Goal: Transaction & Acquisition: Download file/media

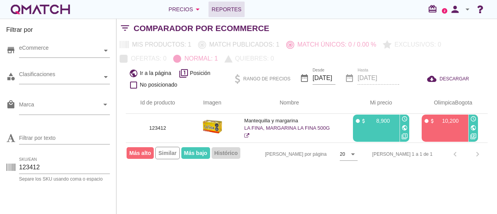
click at [232, 10] on span "Reportes" at bounding box center [227, 9] width 30 height 9
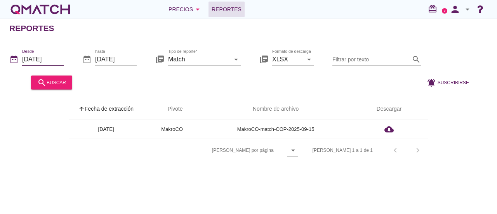
click at [42, 59] on input "[DATE]" at bounding box center [43, 59] width 42 height 12
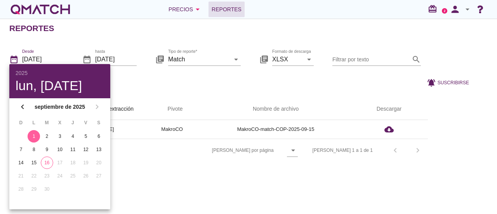
click at [33, 134] on div "1" at bounding box center [34, 136] width 12 height 7
click at [181, 85] on div at bounding box center [246, 82] width 342 height 19
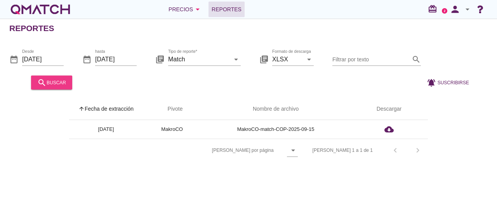
click at [57, 82] on div "search buscar" at bounding box center [51, 82] width 29 height 9
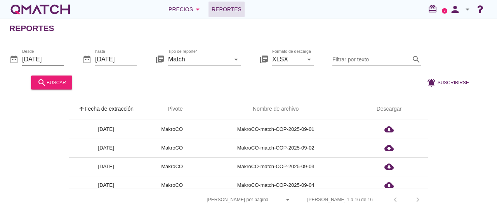
click at [44, 56] on input "[DATE]" at bounding box center [43, 59] width 42 height 12
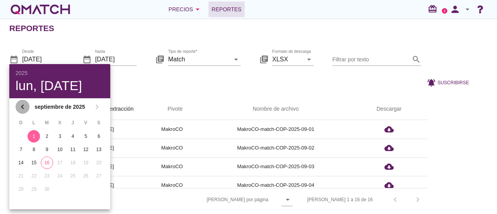
click at [23, 108] on icon "chevron_left" at bounding box center [22, 106] width 9 height 9
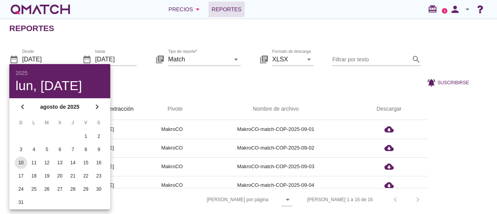
click at [23, 163] on div "10" at bounding box center [21, 162] width 12 height 7
drag, startPoint x: 423, startPoint y: 93, endPoint x: 408, endPoint y: 96, distance: 15.4
click at [423, 93] on div "arrow_upward Fecha de extracción arrow_upward Pivote Nombre de archivo Descarga…" at bounding box center [248, 150] width 497 height 122
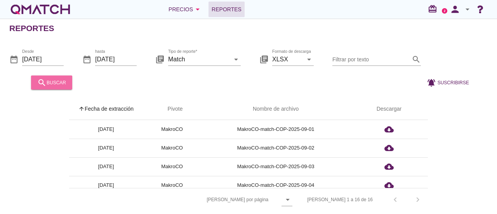
click at [64, 85] on div "search buscar" at bounding box center [51, 82] width 29 height 9
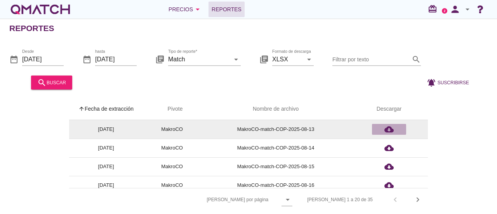
click at [387, 128] on icon "cloud_download" at bounding box center [389, 129] width 9 height 9
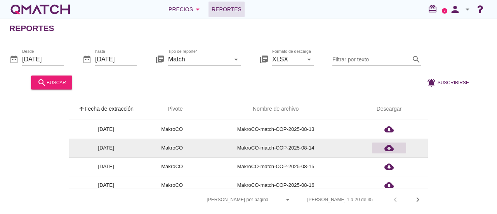
click at [389, 145] on icon "cloud_download" at bounding box center [389, 147] width 9 height 9
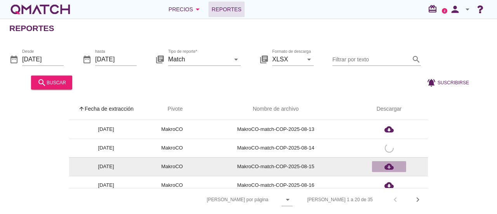
click at [389, 165] on icon "cloud_download" at bounding box center [389, 166] width 9 height 9
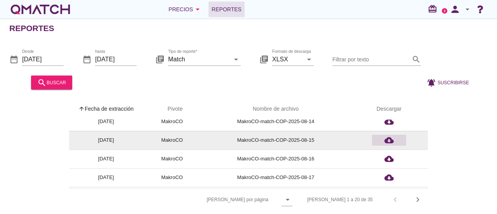
scroll to position [39, 0]
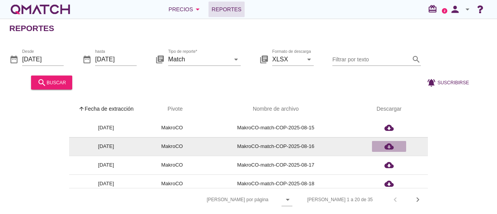
click at [388, 143] on icon "cloud_download" at bounding box center [389, 146] width 9 height 9
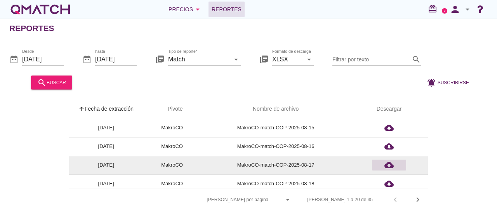
click at [391, 161] on icon "cloud_download" at bounding box center [389, 164] width 9 height 9
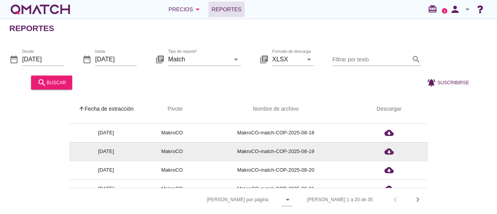
scroll to position [78, 0]
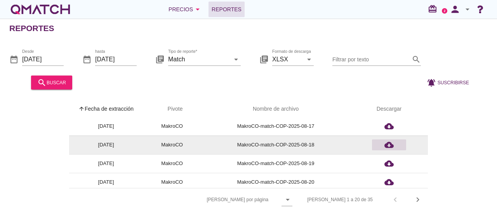
click at [388, 144] on icon "cloud_download" at bounding box center [389, 144] width 9 height 9
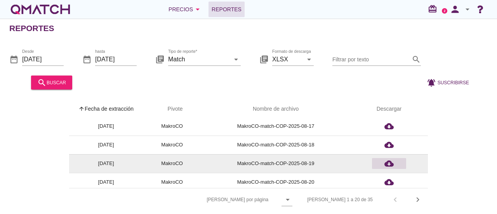
click at [388, 162] on icon "cloud_download" at bounding box center [389, 163] width 9 height 9
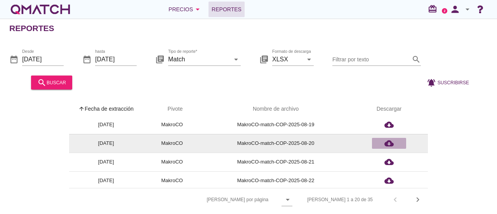
click at [390, 141] on icon "cloud_download" at bounding box center [389, 143] width 9 height 9
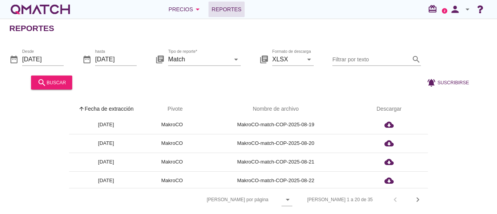
click at [468, 118] on div "arrow_upward Fecha de extracción arrow_upward Pivote Nombre de archivo Descarga…" at bounding box center [248, 154] width 479 height 113
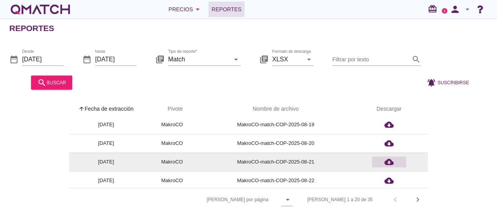
click at [386, 159] on icon "cloud_download" at bounding box center [389, 161] width 9 height 9
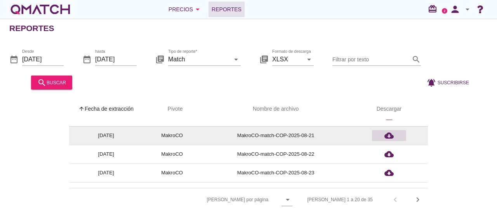
scroll to position [155, 0]
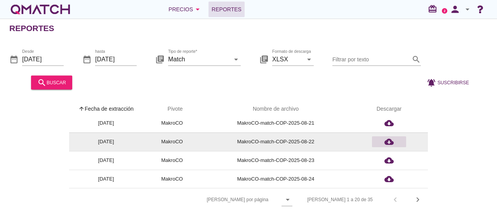
click at [391, 141] on icon "cloud_download" at bounding box center [389, 141] width 9 height 9
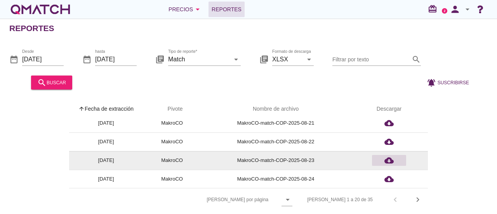
click at [394, 158] on div "cloud_download" at bounding box center [389, 160] width 28 height 9
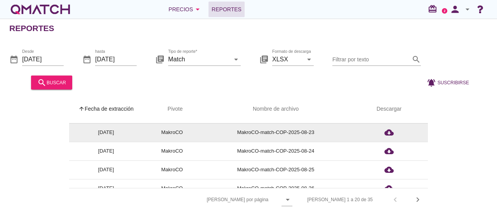
scroll to position [194, 0]
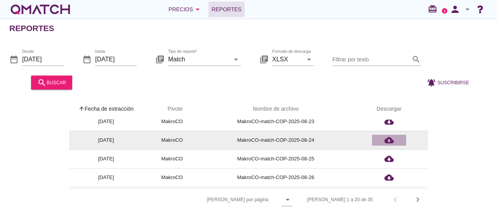
click at [389, 139] on icon "cloud_download" at bounding box center [389, 140] width 9 height 9
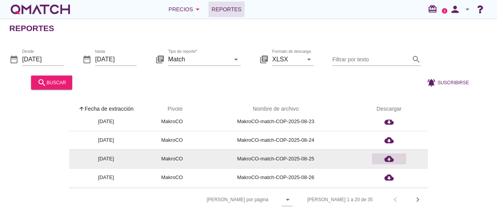
click at [392, 155] on icon "cloud_download" at bounding box center [389, 158] width 9 height 9
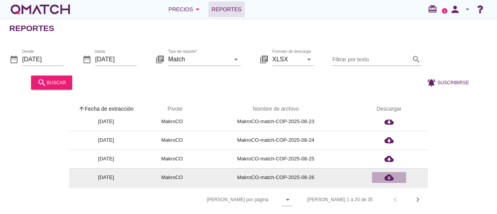
click at [390, 174] on icon "cloud_download" at bounding box center [389, 177] width 9 height 9
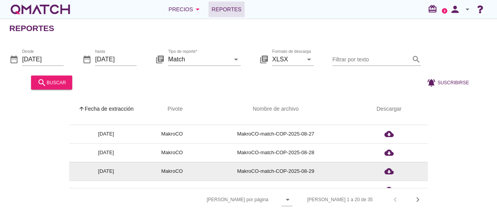
scroll to position [233, 0]
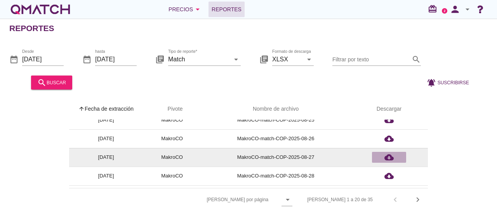
click at [387, 156] on icon "cloud_download" at bounding box center [389, 157] width 9 height 9
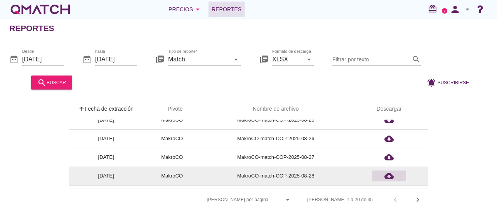
click at [390, 175] on icon "cloud_download" at bounding box center [389, 175] width 9 height 9
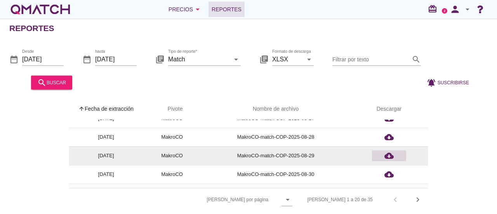
click at [390, 153] on icon "cloud_download" at bounding box center [389, 155] width 9 height 9
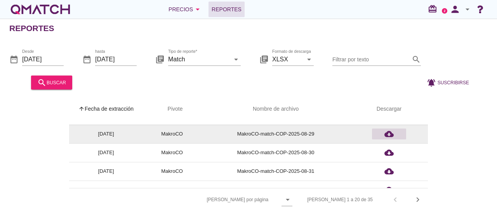
scroll to position [305, 0]
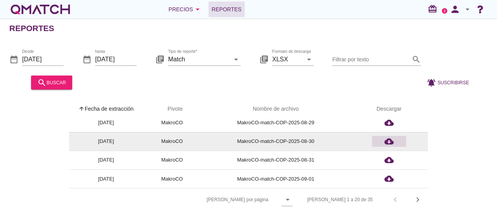
click at [392, 140] on icon "cloud_download" at bounding box center [389, 141] width 9 height 9
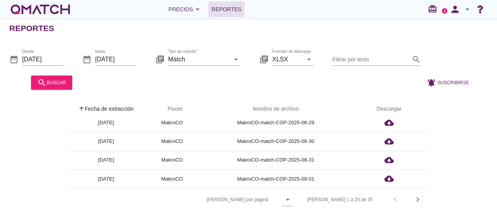
click at [474, 157] on div "arrow_upward Fecha de extracción arrow_upward Pivote Nombre de archivo Descarga…" at bounding box center [248, 154] width 479 height 113
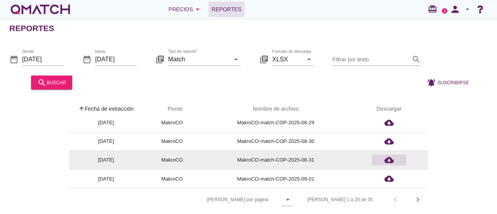
click at [392, 159] on icon "cloud_download" at bounding box center [389, 159] width 9 height 9
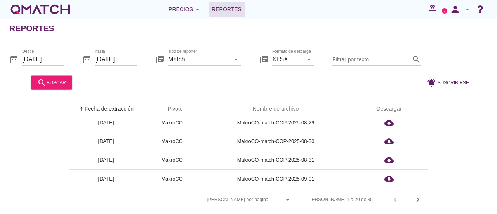
click at [453, 121] on div "arrow_upward Fecha de extracción arrow_upward Pivote Nombre de archivo Descarga…" at bounding box center [248, 154] width 479 height 113
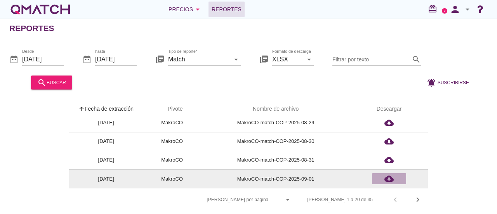
click at [391, 177] on icon "cloud_download" at bounding box center [389, 178] width 9 height 9
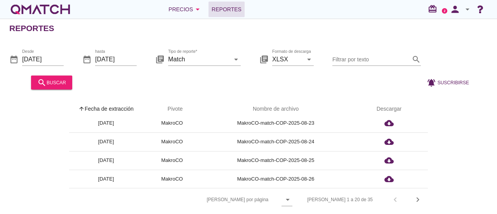
scroll to position [33, 0]
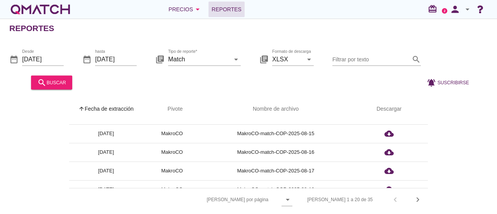
click at [481, 127] on div "arrow_upward Fecha de extracción arrow_upward Pivote Nombre de archivo Descarga…" at bounding box center [248, 154] width 479 height 113
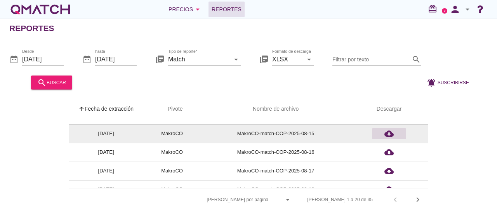
click at [392, 132] on icon "cloud_download" at bounding box center [389, 133] width 9 height 9
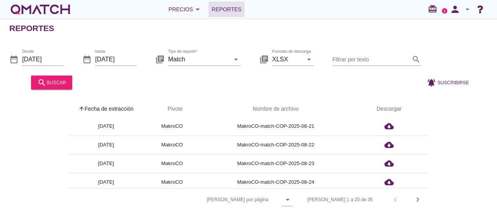
scroll to position [155, 0]
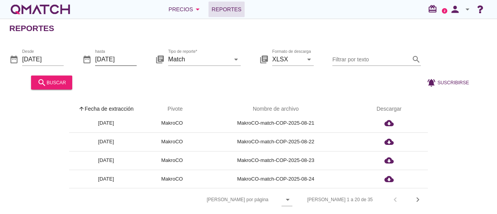
click at [114, 55] on input "[DATE]" at bounding box center [116, 59] width 42 height 12
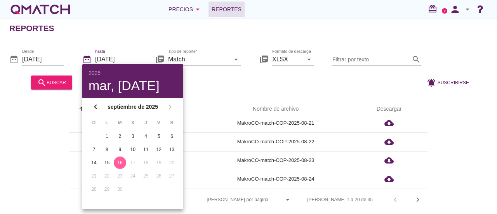
click at [477, 125] on div "arrow_upward Fecha de extracción arrow_upward Pivote Nombre de archivo Descarga…" at bounding box center [248, 154] width 479 height 113
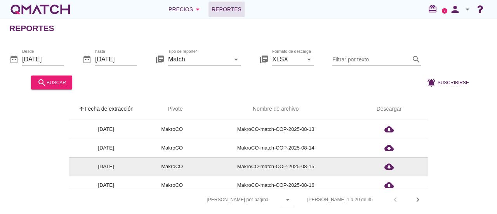
scroll to position [0, 0]
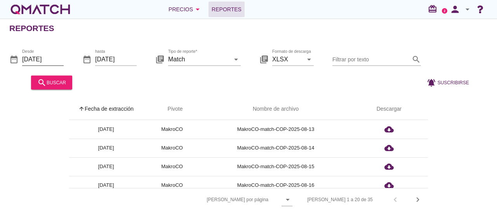
click at [40, 57] on input "[DATE]" at bounding box center [43, 59] width 42 height 12
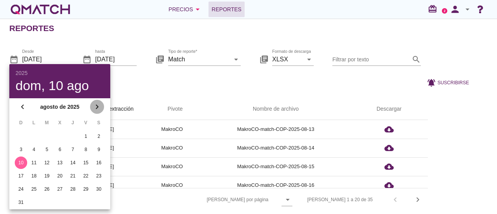
drag, startPoint x: 95, startPoint y: 106, endPoint x: 92, endPoint y: 111, distance: 6.5
click at [96, 106] on icon "chevron_right" at bounding box center [96, 106] width 9 height 9
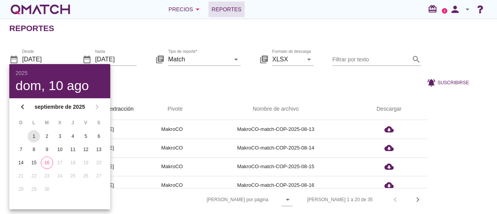
click at [33, 137] on div "1" at bounding box center [34, 136] width 12 height 7
type input "[DATE]"
click at [239, 85] on div at bounding box center [246, 82] width 342 height 19
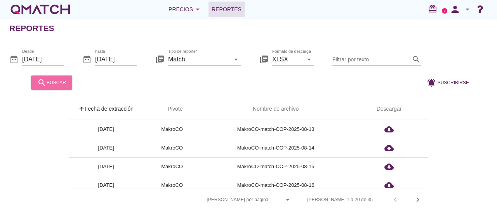
click at [64, 81] on div "search buscar" at bounding box center [51, 82] width 29 height 9
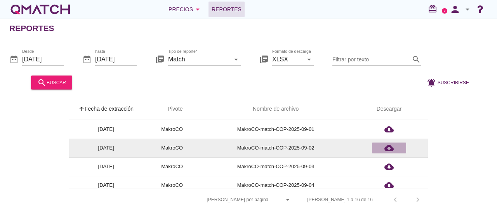
click at [388, 144] on icon "cloud_download" at bounding box center [389, 147] width 9 height 9
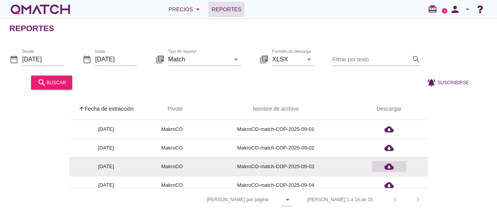
click at [389, 164] on icon "cloud_download" at bounding box center [389, 166] width 9 height 9
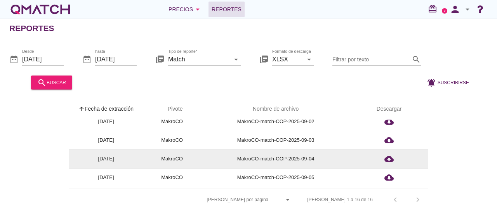
scroll to position [39, 0]
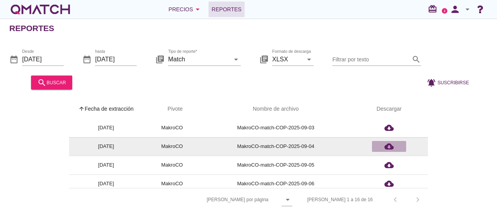
click at [388, 145] on icon "cloud_download" at bounding box center [389, 146] width 9 height 9
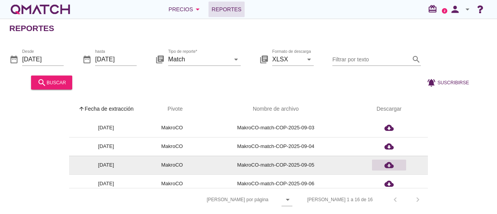
click at [389, 163] on icon "cloud_download" at bounding box center [389, 164] width 9 height 9
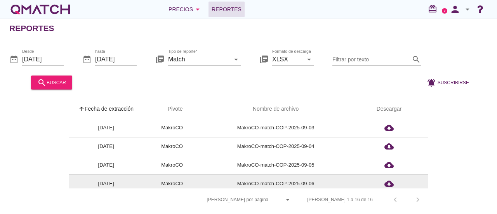
scroll to position [78, 0]
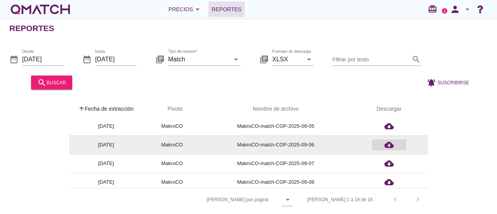
click at [388, 143] on icon "cloud_download" at bounding box center [389, 144] width 9 height 9
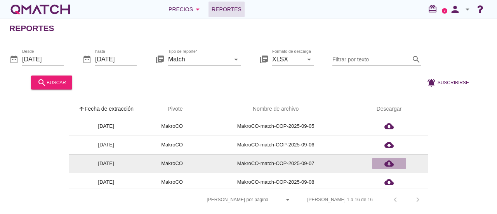
click at [390, 162] on icon "cloud_download" at bounding box center [389, 163] width 9 height 9
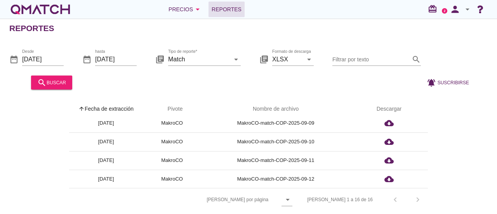
scroll to position [0, 0]
click at [464, 146] on div "arrow_upward Fecha de extracción arrow_upward Pivote Nombre de archivo Descarga…" at bounding box center [248, 154] width 479 height 113
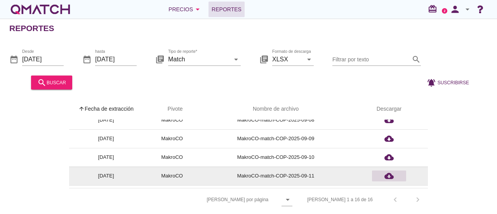
scroll to position [117, 0]
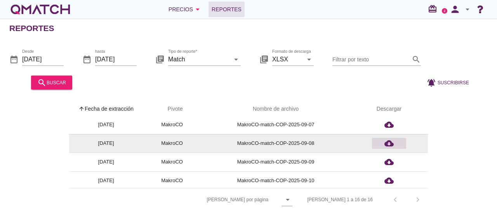
click at [388, 144] on icon "cloud_download" at bounding box center [389, 143] width 9 height 9
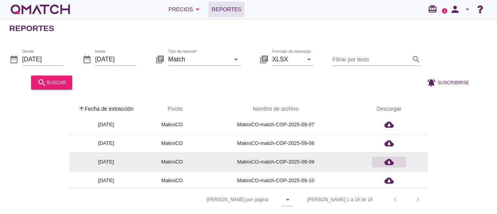
click at [390, 161] on icon "cloud_download" at bounding box center [389, 161] width 9 height 9
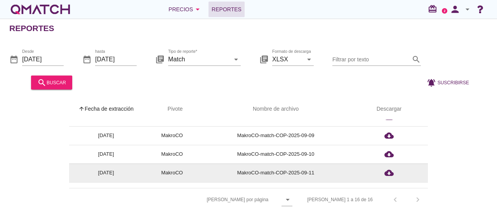
scroll to position [155, 0]
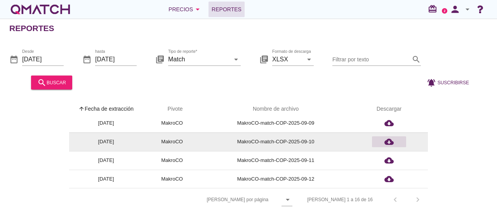
click at [388, 142] on icon "cloud_download" at bounding box center [389, 141] width 9 height 9
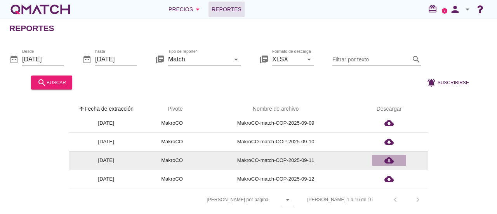
click at [392, 160] on icon "cloud_download" at bounding box center [389, 160] width 9 height 9
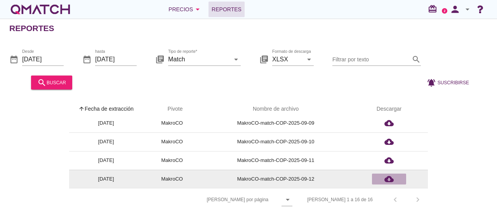
click at [388, 177] on icon "cloud_download" at bounding box center [389, 178] width 9 height 9
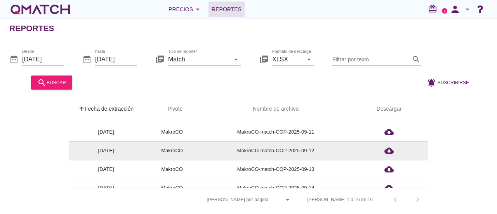
scroll to position [194, 0]
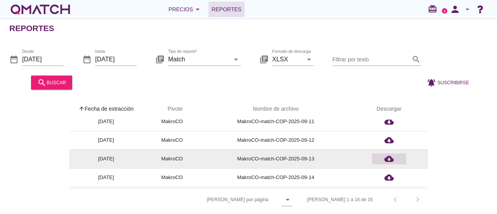
click at [391, 160] on icon "cloud_download" at bounding box center [389, 158] width 9 height 9
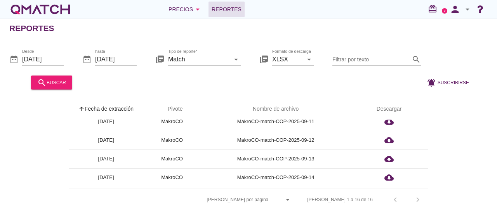
click at [475, 126] on div "arrow_upward Fecha de extracción arrow_upward Pivote Nombre de archivo Descarga…" at bounding box center [248, 154] width 479 height 113
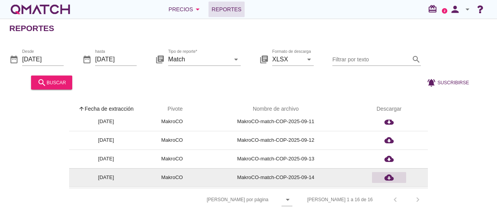
click at [388, 179] on icon "cloud_download" at bounding box center [389, 177] width 9 height 9
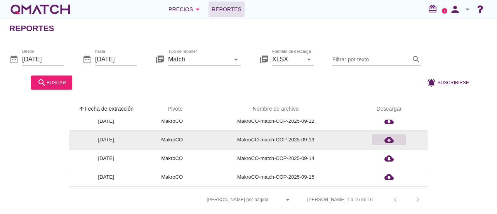
scroll to position [230, 0]
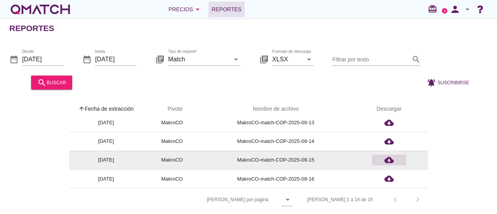
click at [390, 158] on icon "cloud_download" at bounding box center [389, 159] width 9 height 9
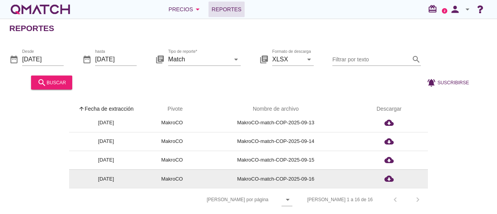
scroll to position [2, 0]
click at [392, 176] on icon "cloud_download" at bounding box center [389, 178] width 9 height 9
